Goal: Task Accomplishment & Management: Use online tool/utility

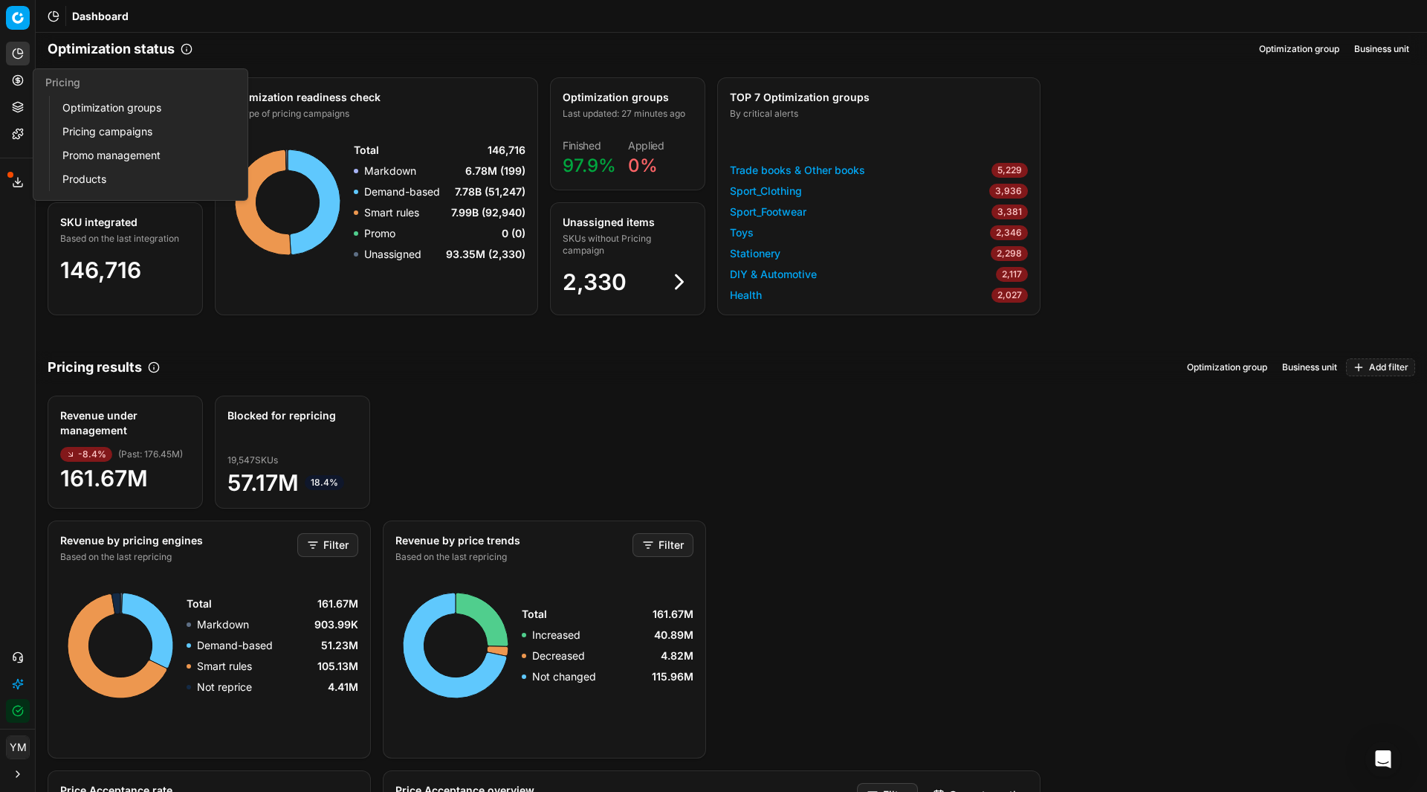
click at [103, 105] on link "Optimization groups" at bounding box center [142, 107] width 173 height 21
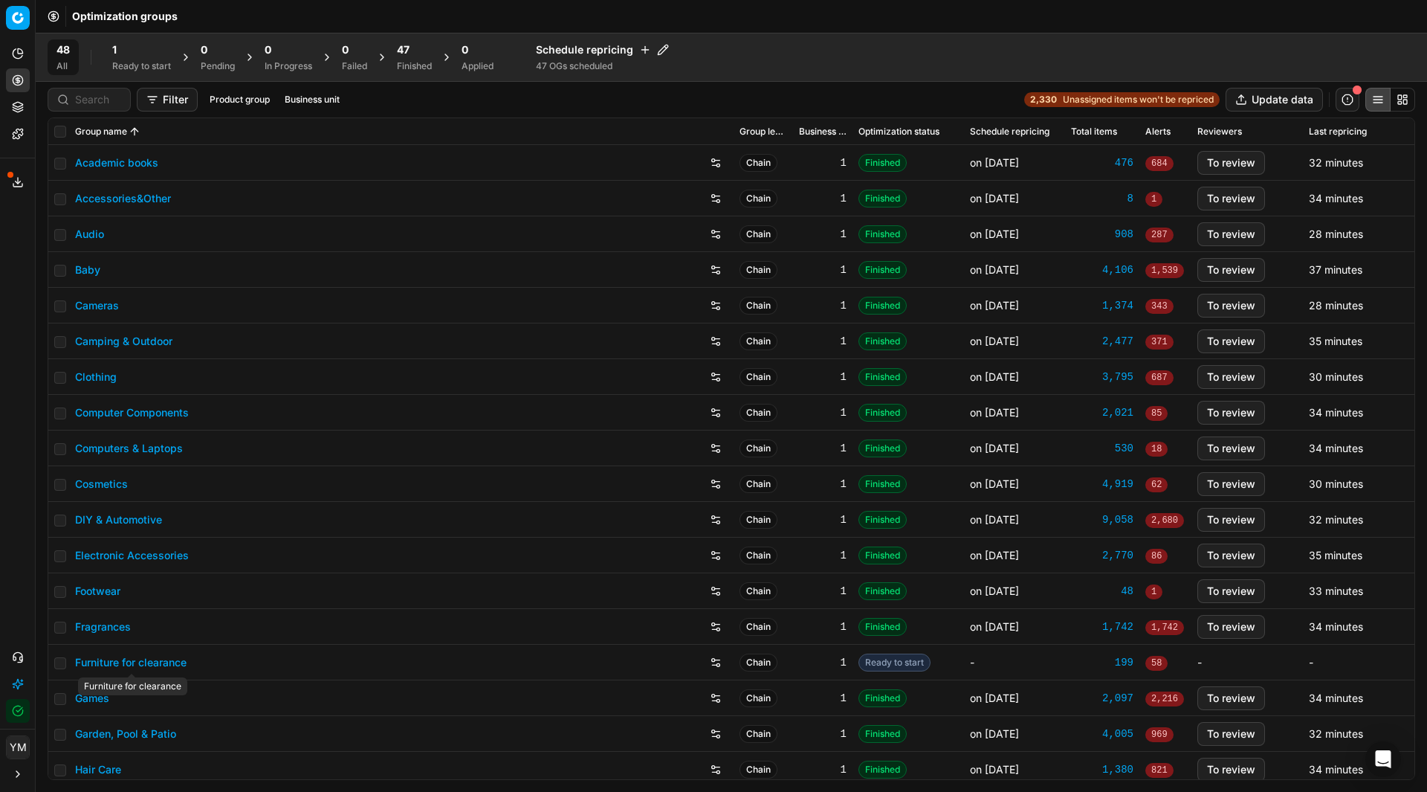
click at [154, 656] on link "Furniture for clearance" at bounding box center [130, 662] width 111 height 15
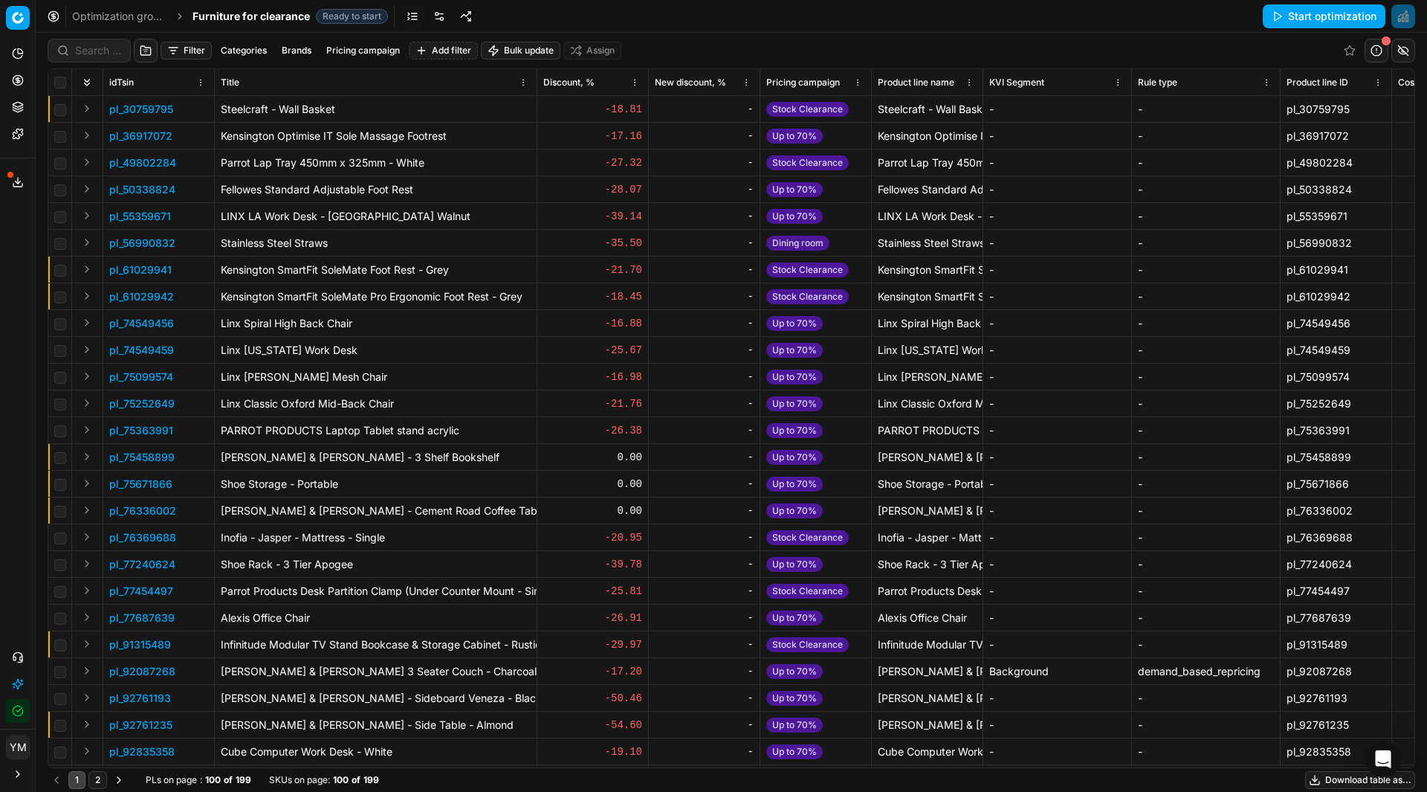
click at [107, 13] on link "Optimization groups" at bounding box center [119, 16] width 95 height 15
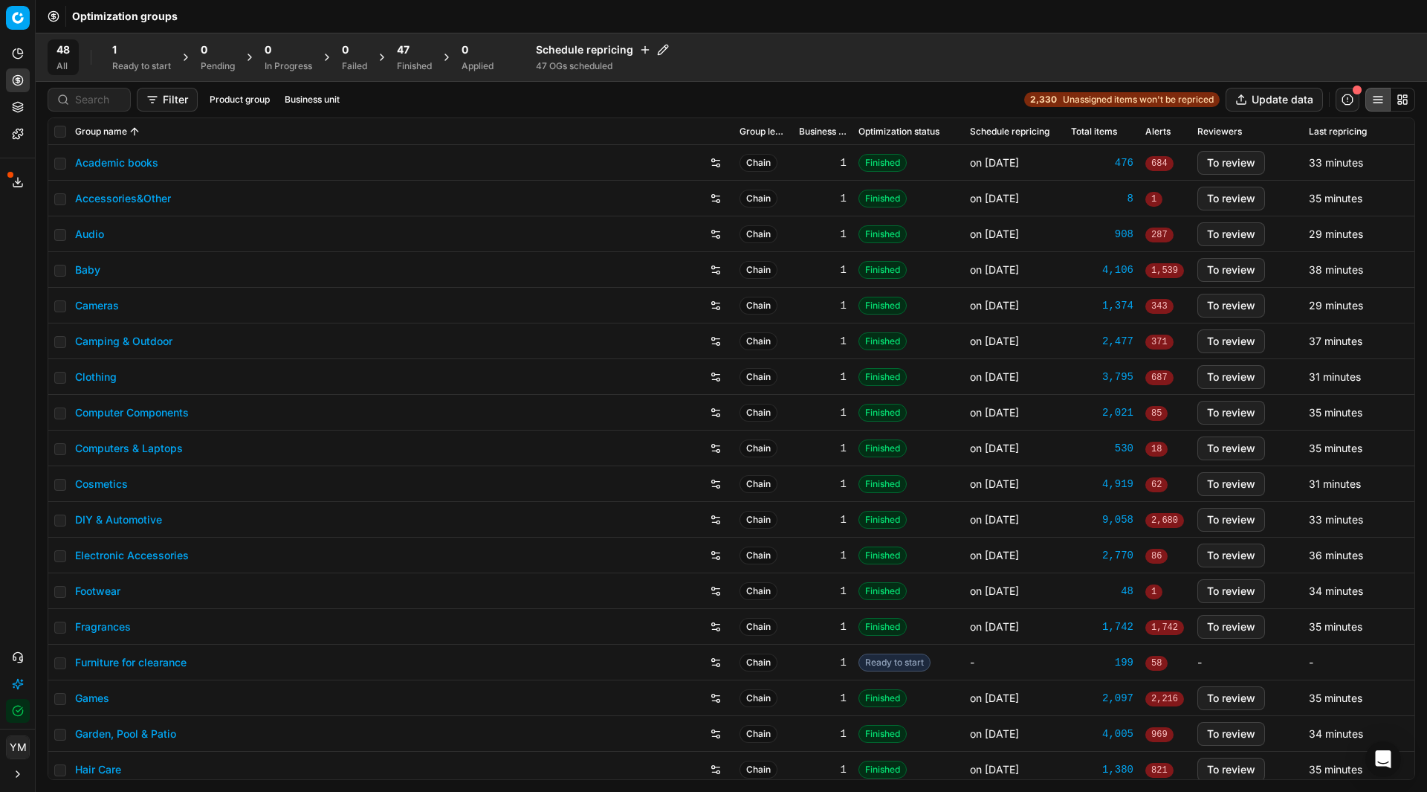
click at [134, 60] on div "Ready to start" at bounding box center [141, 66] width 59 height 12
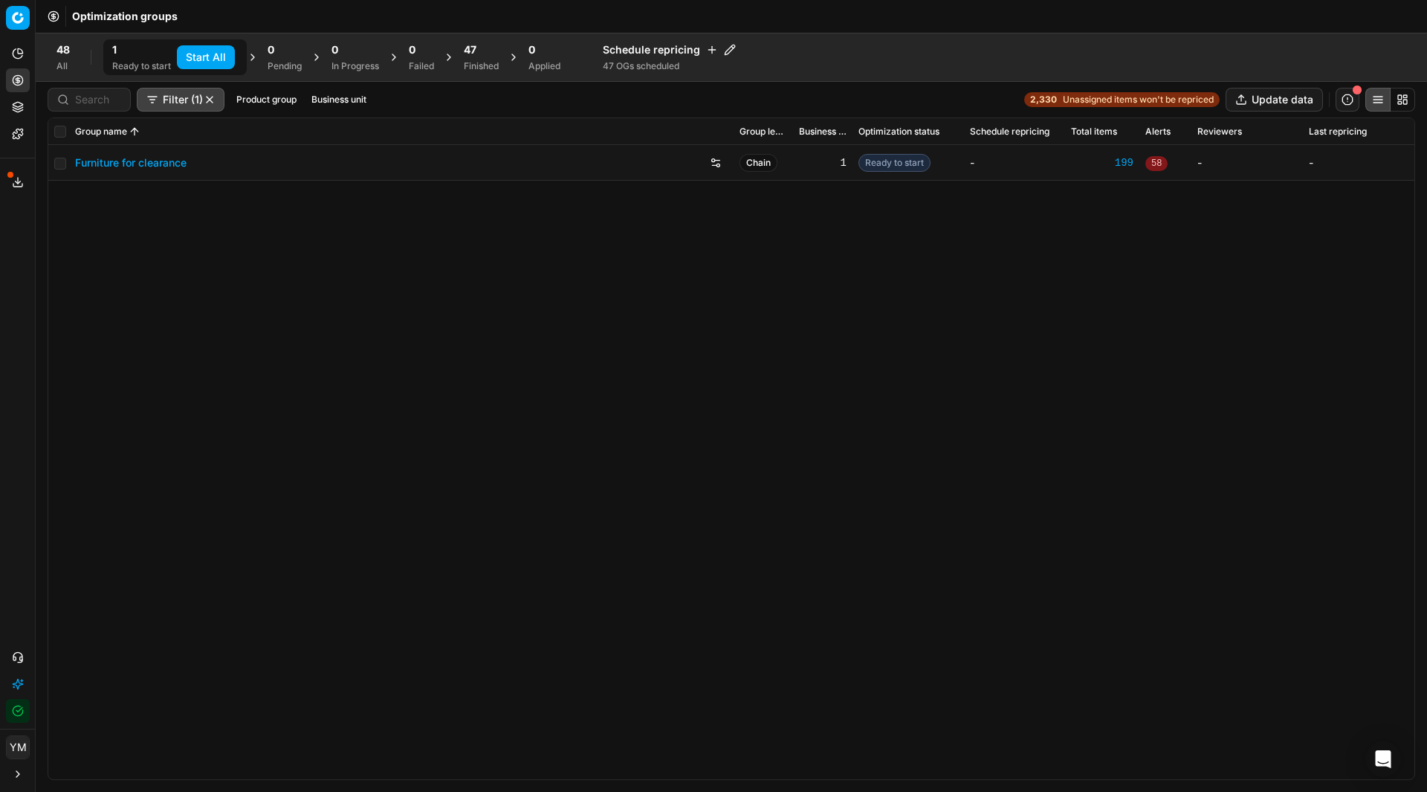
click at [198, 55] on button "Start All" at bounding box center [206, 57] width 58 height 24
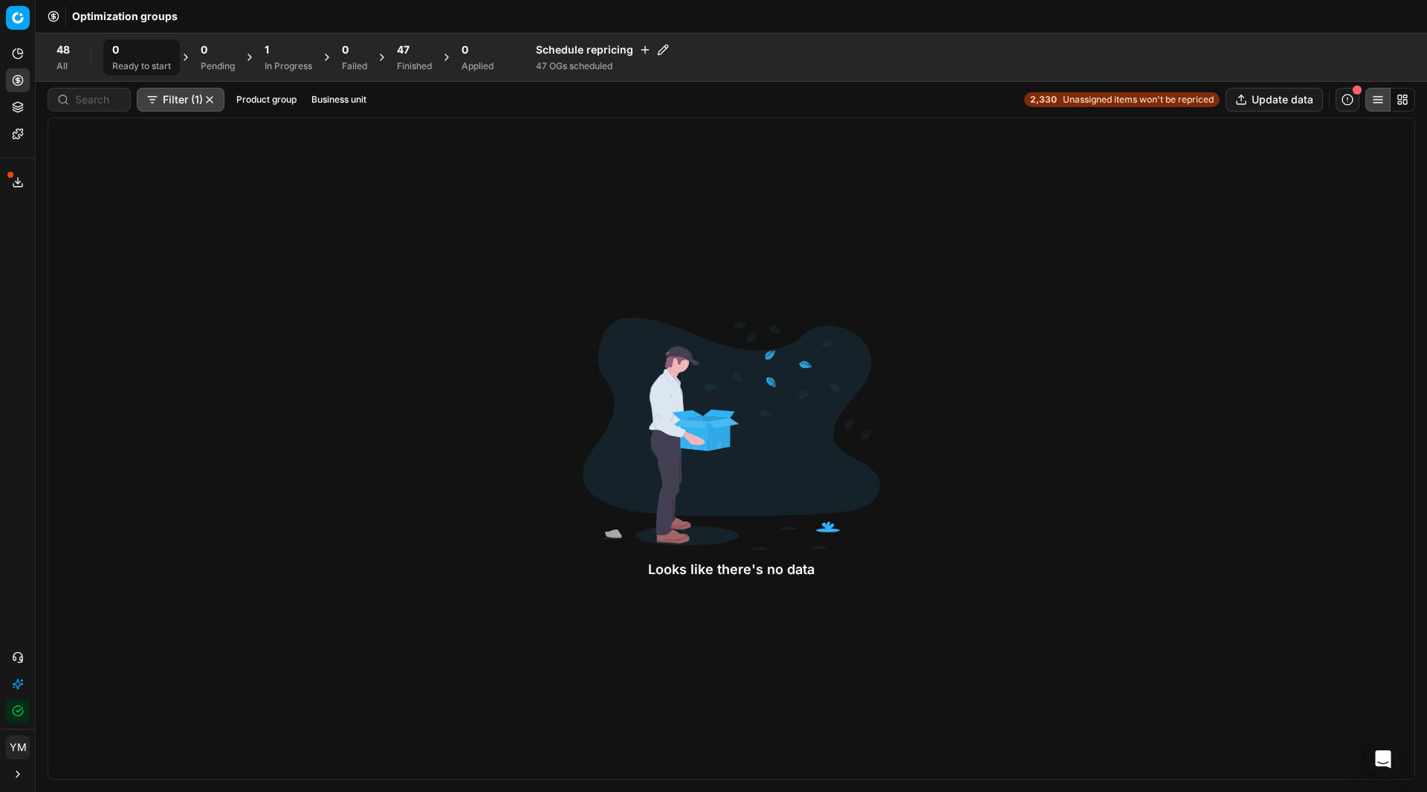
click at [977, 178] on div "Looks like there's no data" at bounding box center [732, 448] width 1368 height 662
click at [402, 60] on div "Finished" at bounding box center [414, 66] width 35 height 12
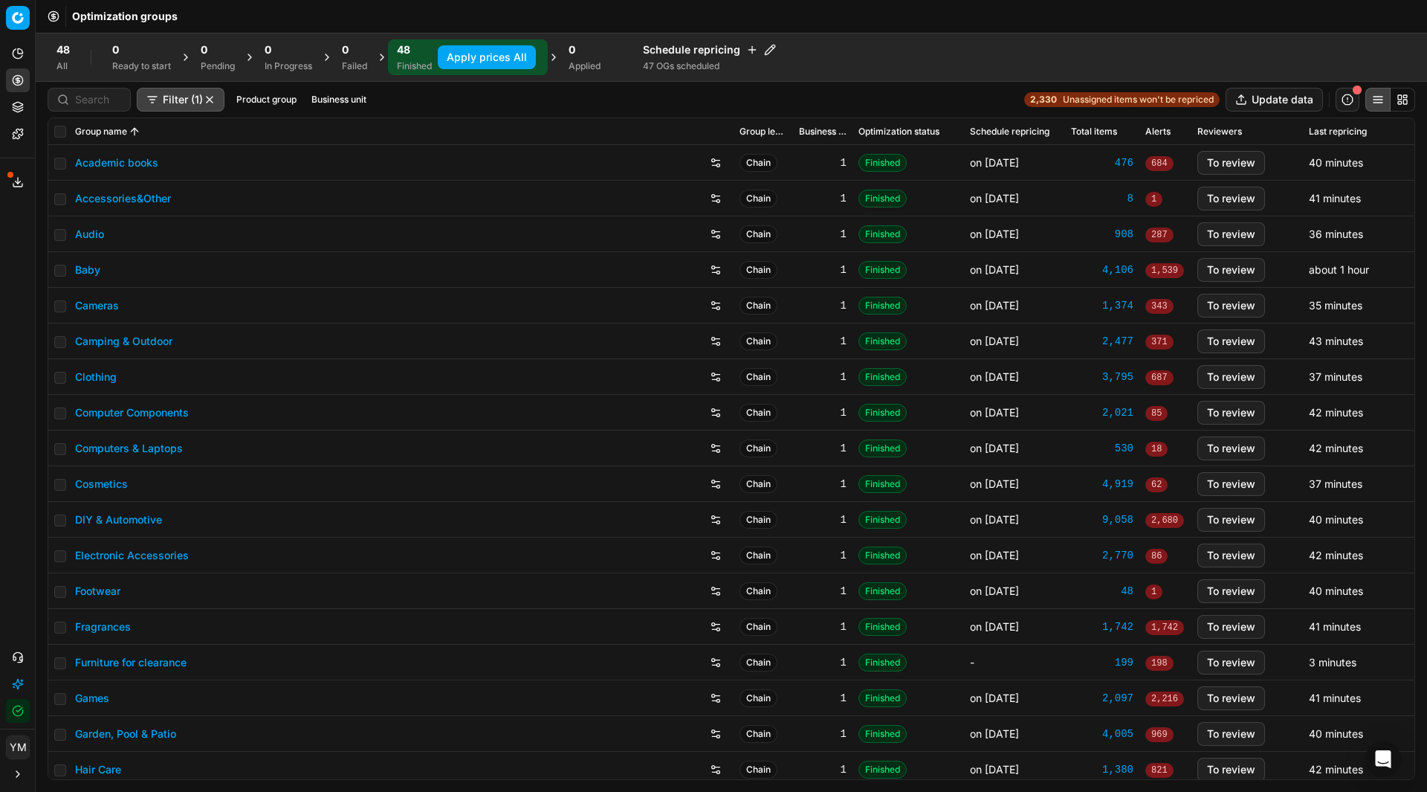
click at [474, 59] on button "Apply prices All" at bounding box center [487, 57] width 98 height 24
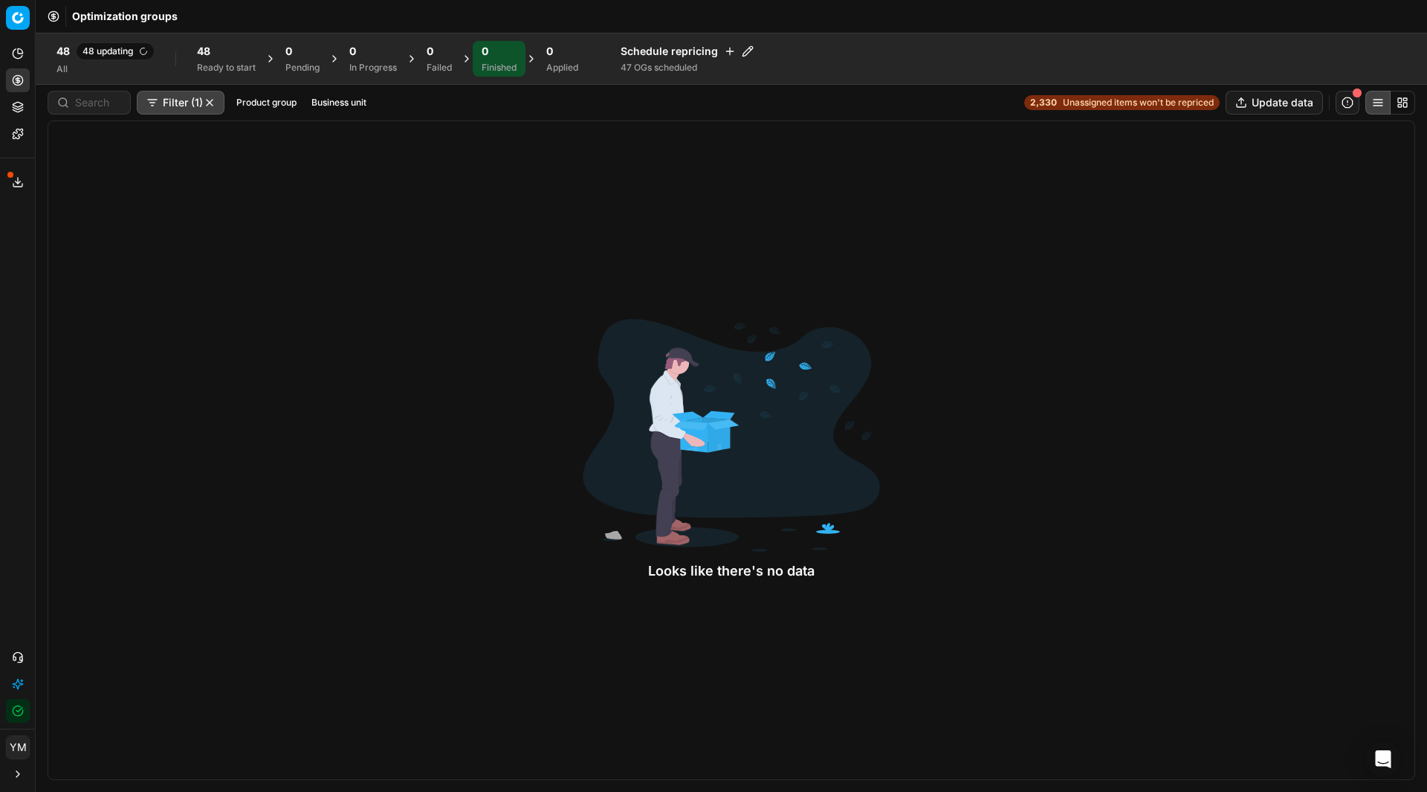
click at [436, 524] on div "Looks like there's no data" at bounding box center [732, 449] width 1368 height 659
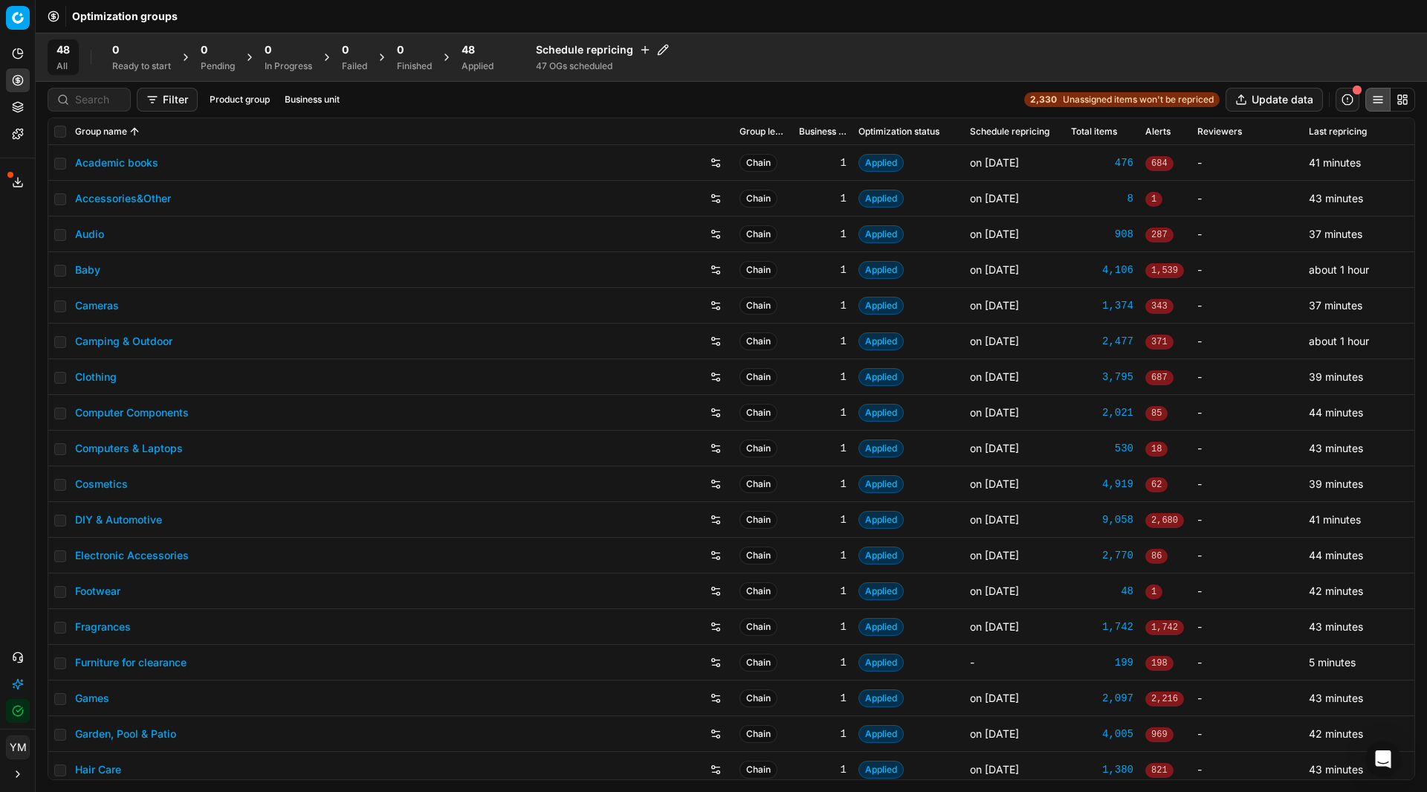
click at [476, 74] on div "48 Applied" at bounding box center [478, 57] width 50 height 36
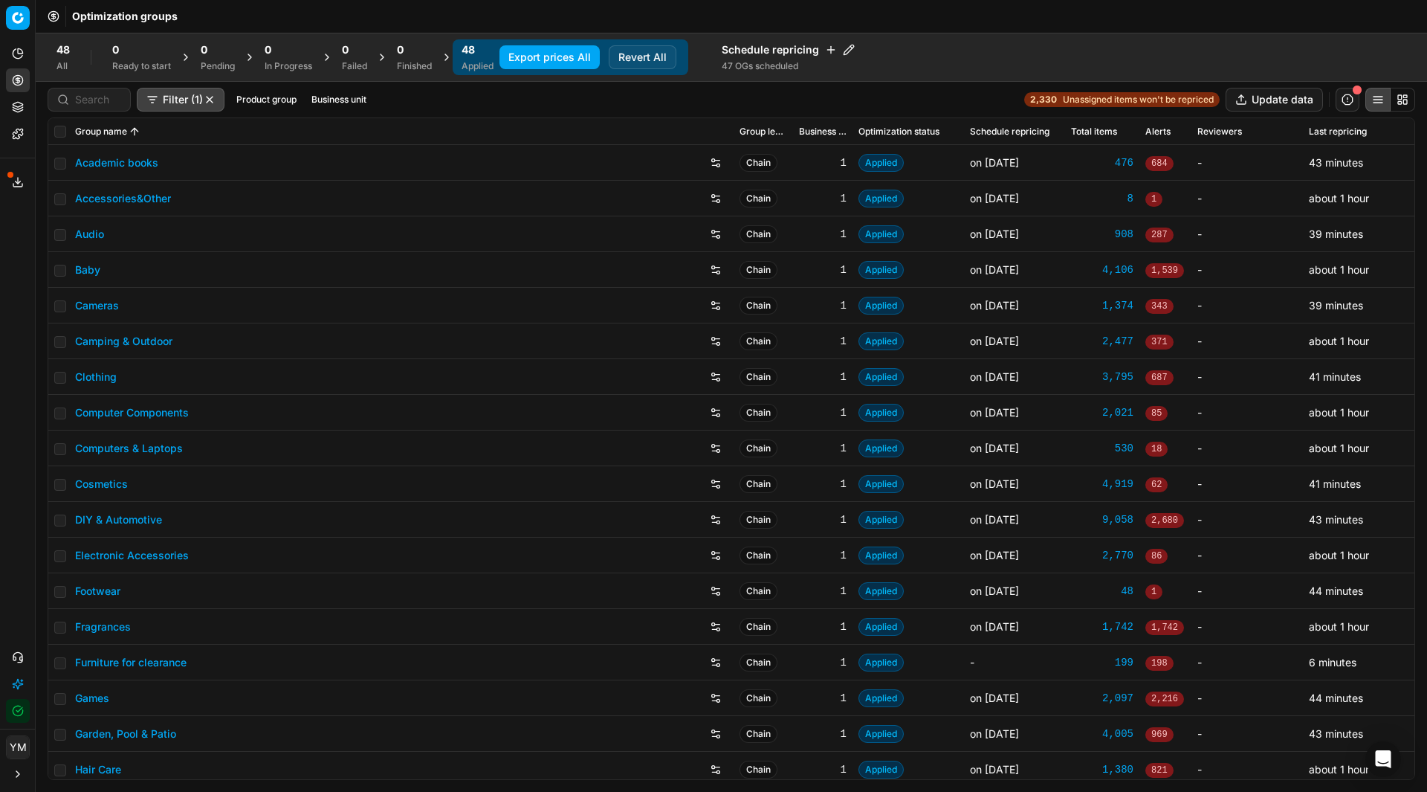
click at [569, 62] on button "Export prices All" at bounding box center [549, 57] width 100 height 24
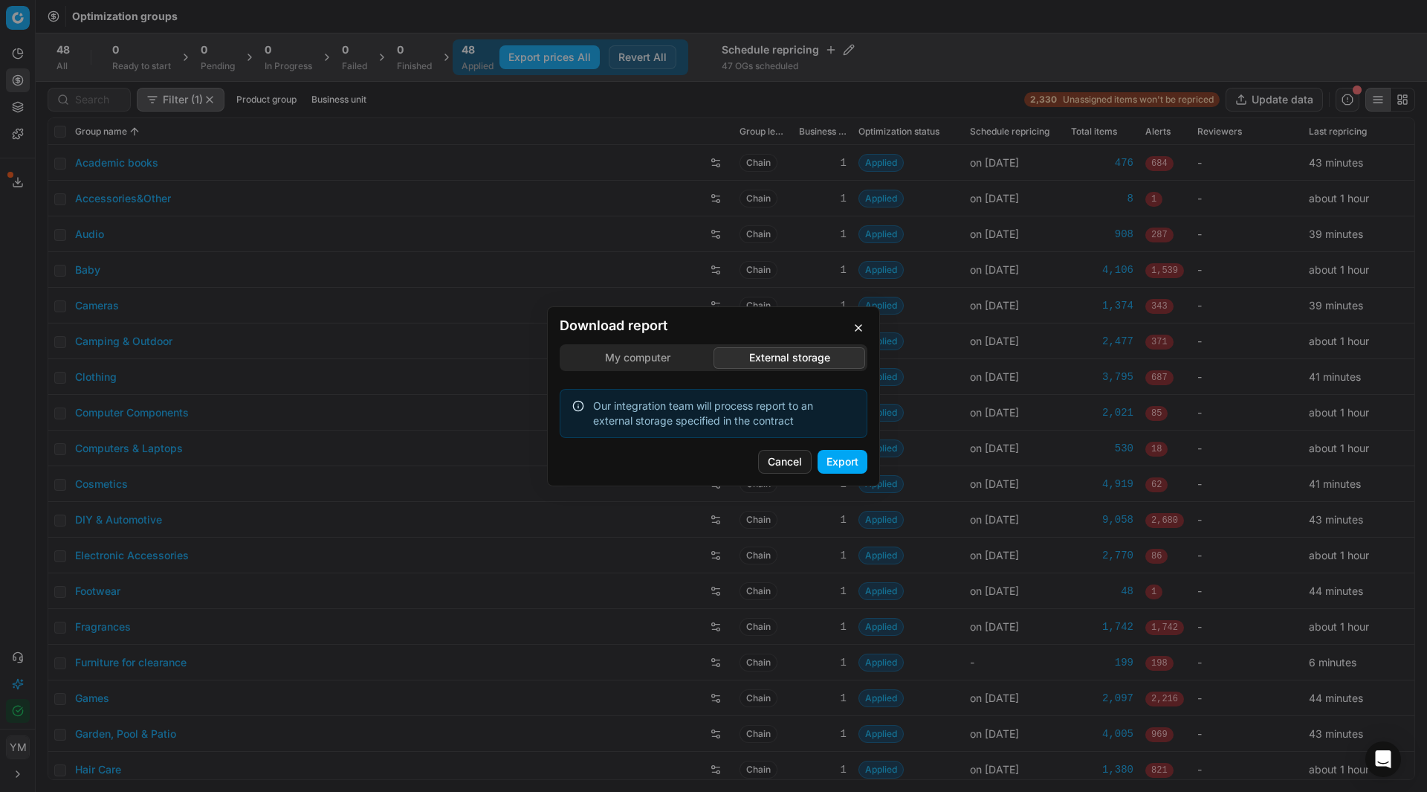
click at [807, 284] on div "Download report My computer External storage Our integration team will process …" at bounding box center [713, 396] width 1427 height 792
click at [836, 463] on button "Export" at bounding box center [843, 462] width 50 height 24
